Goal: Task Accomplishment & Management: Use online tool/utility

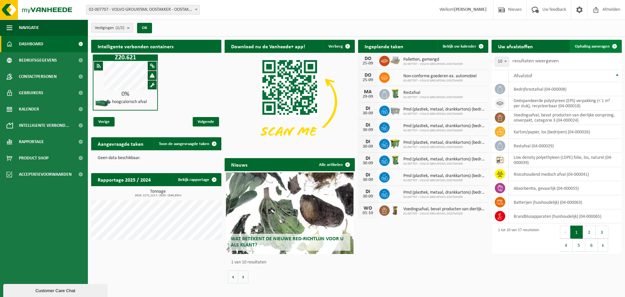
click at [591, 48] on span "Ophaling aanvragen" at bounding box center [592, 46] width 35 height 4
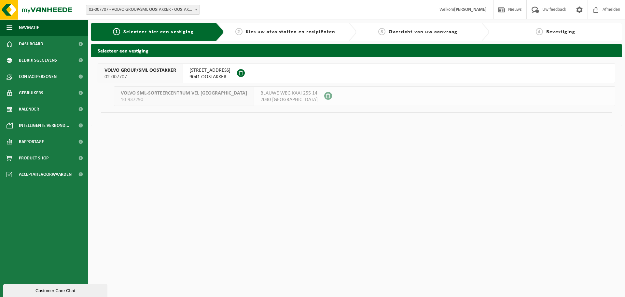
click at [216, 76] on span "9041 OOSTAKKER" at bounding box center [209, 77] width 41 height 7
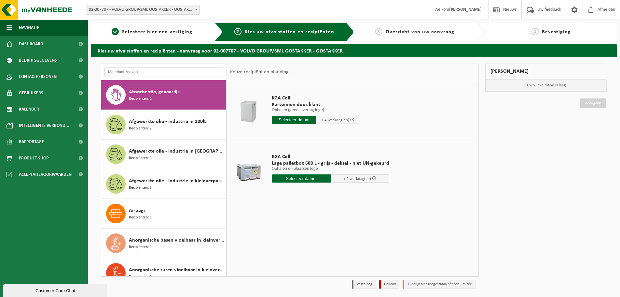
click at [137, 74] on input "text" at bounding box center [163, 72] width 119 height 10
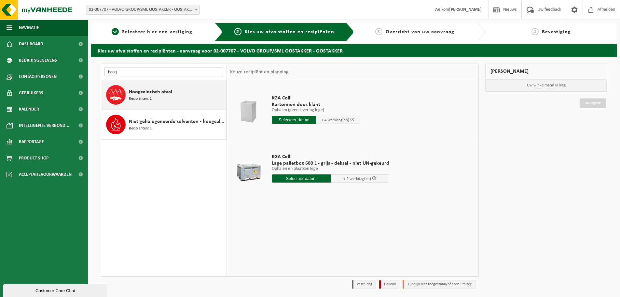
type input "hoog"
click at [150, 94] on span "Hoogcalorisch afval" at bounding box center [150, 92] width 43 height 8
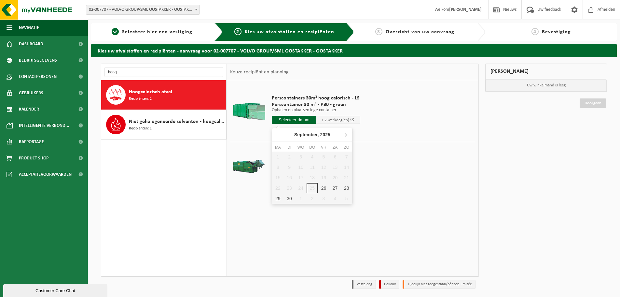
click at [298, 119] on input "text" at bounding box center [294, 120] width 44 height 8
click at [319, 189] on div "26" at bounding box center [323, 188] width 11 height 10
type input "Van 2025-09-26"
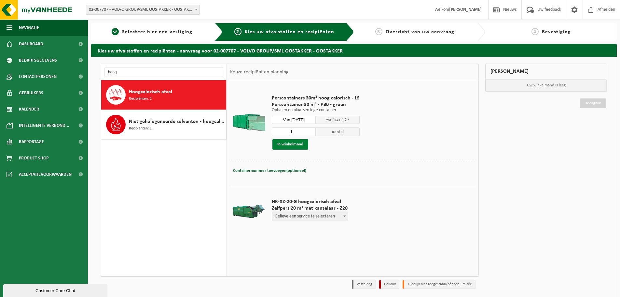
click at [298, 145] on button "In winkelmand" at bounding box center [290, 144] width 36 height 10
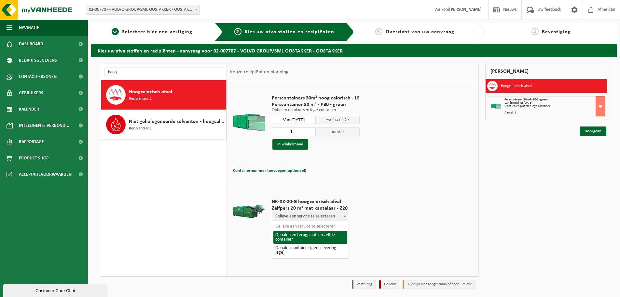
click at [344, 215] on b at bounding box center [344, 216] width 3 height 2
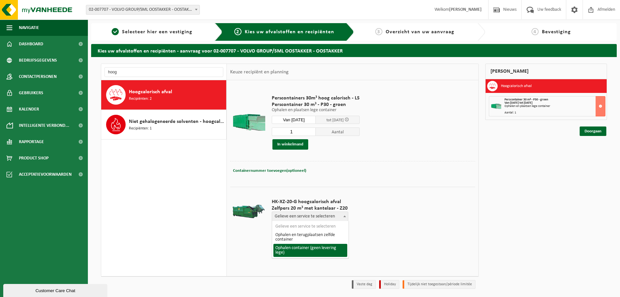
select select "P2PL-VEL-098599_HK-XZ-20-GN-01_04-000149_124"
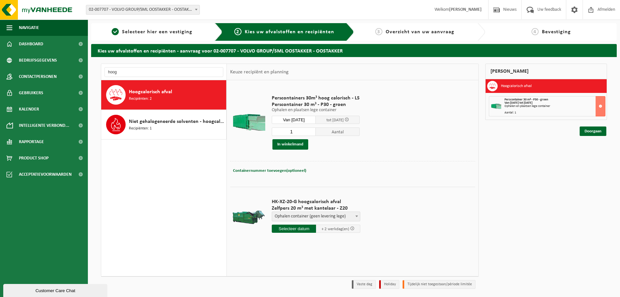
scroll to position [21, 0]
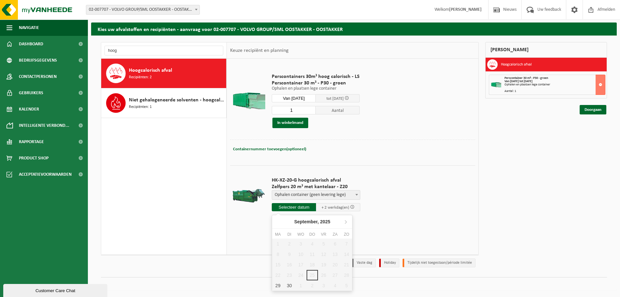
click at [302, 207] on input "text" at bounding box center [294, 207] width 44 height 8
click at [277, 286] on div "29" at bounding box center [277, 285] width 11 height 10
type input "Van 2025-09-29"
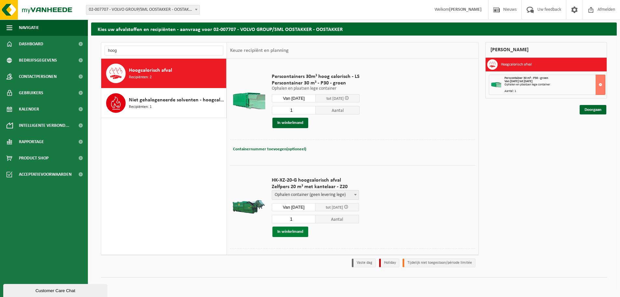
click at [303, 230] on button "In winkelmand" at bounding box center [290, 231] width 36 height 10
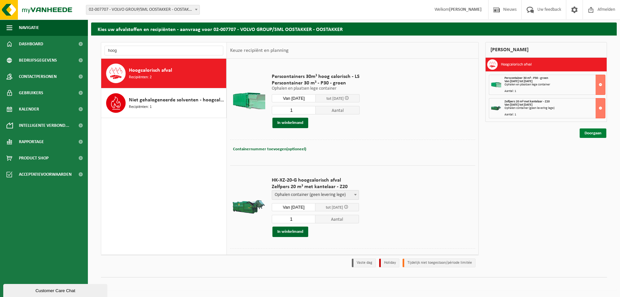
click at [584, 134] on link "Doorgaan" at bounding box center [593, 132] width 27 height 9
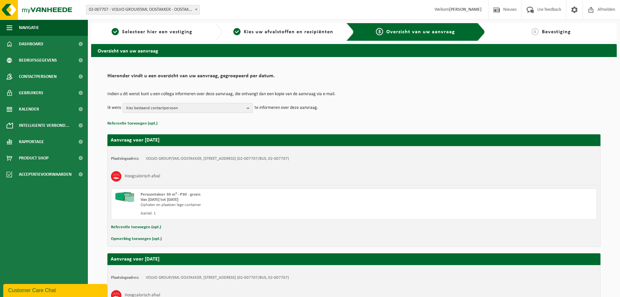
click at [178, 108] on span "Kies bestaand contactpersoon" at bounding box center [185, 108] width 118 height 10
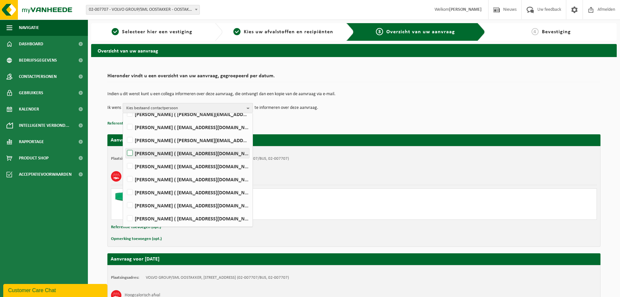
scroll to position [203, 0]
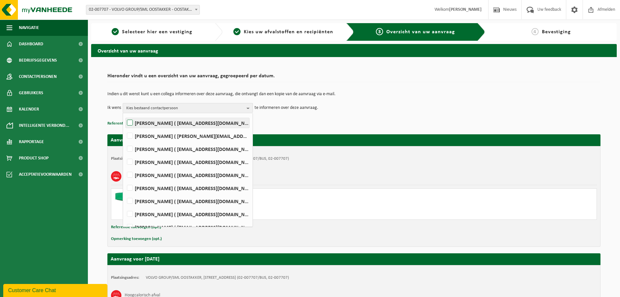
click at [143, 123] on label "Wout Muylaert ( wout.muylaert@volvo.com )" at bounding box center [188, 123] width 124 height 10
click at [125, 115] on input "Wout Muylaert ( wout.muylaert@volvo.com )" at bounding box center [124, 114] width 0 height 0
checkbox input "true"
click at [304, 114] on div "Indien u dit wenst kunt u een collega informeren over deze aanvraag, die ontvan…" at bounding box center [353, 102] width 493 height 34
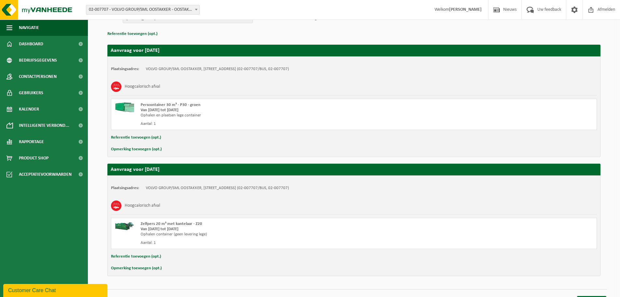
scroll to position [102, 0]
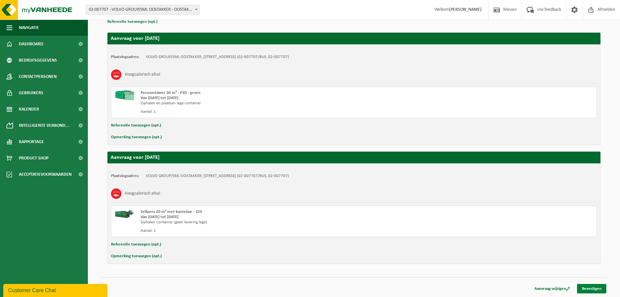
click at [586, 288] on link "Bevestigen" at bounding box center [591, 288] width 29 height 9
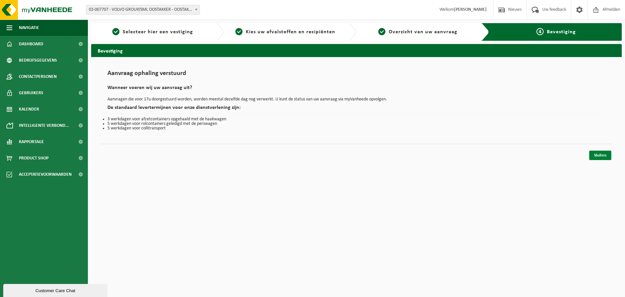
click at [602, 156] on link "Sluiten" at bounding box center [600, 154] width 22 height 9
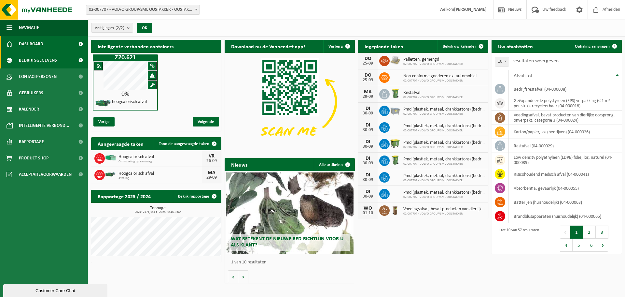
click at [33, 56] on span "Bedrijfsgegevens" at bounding box center [38, 60] width 38 height 16
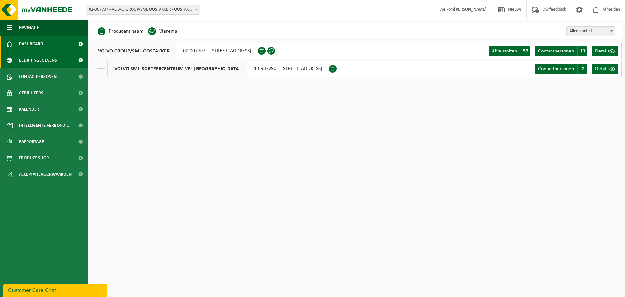
click at [38, 42] on span "Dashboard" at bounding box center [31, 44] width 24 height 16
